Goal: Information Seeking & Learning: Learn about a topic

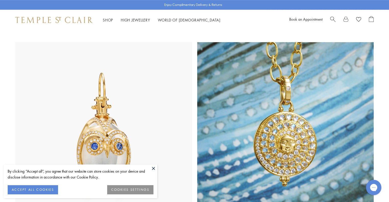
scroll to position [256, 0]
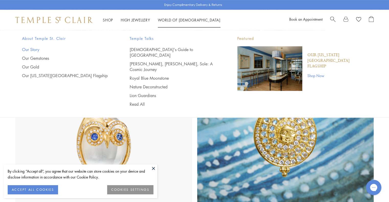
click at [35, 49] on link "Our Story" at bounding box center [65, 50] width 87 height 6
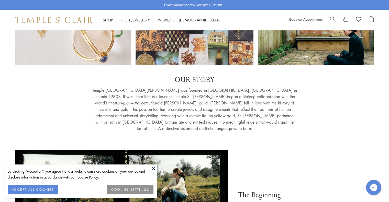
scroll to position [77, 0]
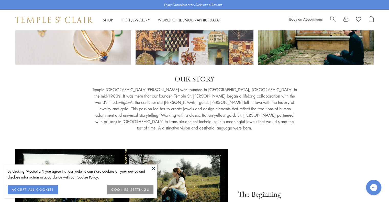
click at [154, 169] on button at bounding box center [154, 169] width 8 height 8
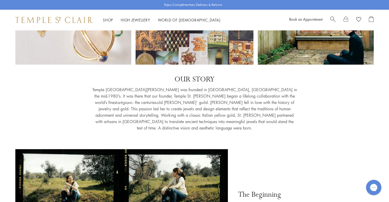
drag, startPoint x: 210, startPoint y: 92, endPoint x: 188, endPoint y: 97, distance: 23.3
click at [188, 97] on p "Temple [GEOGRAPHIC_DATA][PERSON_NAME] was founded in [GEOGRAPHIC_DATA], [GEOGRA…" at bounding box center [194, 109] width 205 height 45
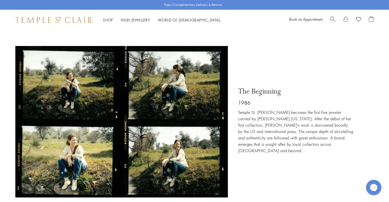
scroll to position [256, 0]
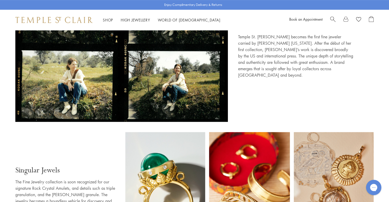
drag, startPoint x: 267, startPoint y: 62, endPoint x: 249, endPoint y: 52, distance: 20.4
click at [249, 52] on p "Temple St. [PERSON_NAME] becomes the first fine jeweler carried by [PERSON_NAME…" at bounding box center [295, 56] width 115 height 45
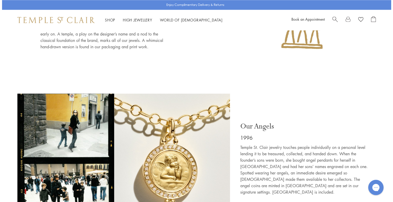
scroll to position [749, 0]
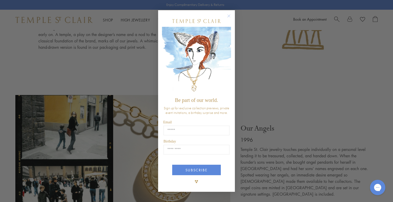
click at [268, 94] on div "Close dialog Be part of our world. Sign up for exclusive collection previews, p…" at bounding box center [196, 101] width 393 height 202
click at [230, 17] on circle "Close dialog" at bounding box center [229, 16] width 6 height 6
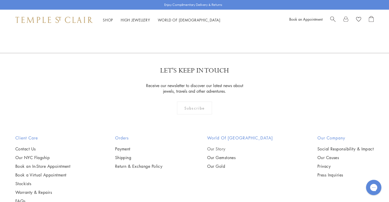
scroll to position [3316, 0]
